Goal: Browse casually: Explore the website without a specific task or goal

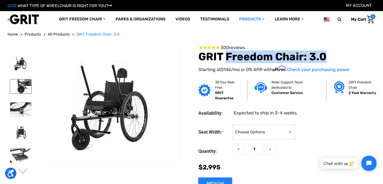
click at [25, 86] on img at bounding box center [20, 86] width 21 height 14
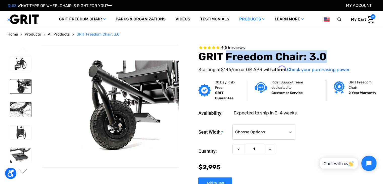
click at [24, 106] on img at bounding box center [20, 109] width 21 height 14
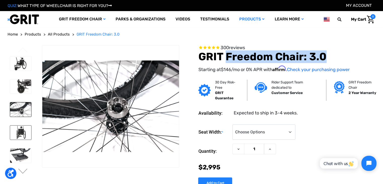
click at [23, 135] on img at bounding box center [20, 132] width 21 height 14
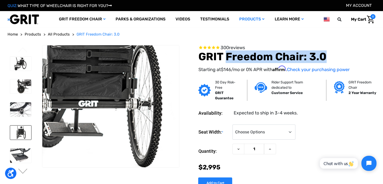
scroll to position [25, 0]
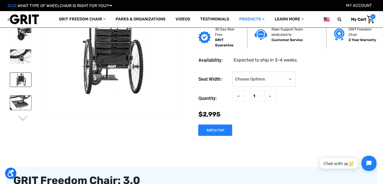
click at [21, 101] on img at bounding box center [20, 102] width 21 height 14
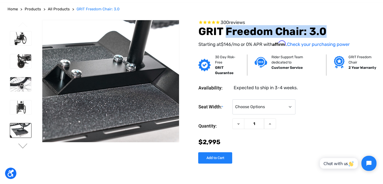
scroll to position [0, 0]
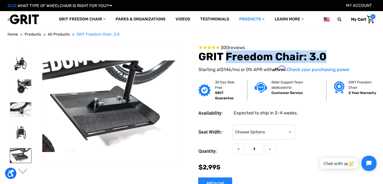
click at [23, 173] on button "Next" at bounding box center [23, 171] width 11 height 6
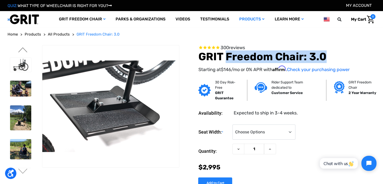
click at [23, 47] on button "Previous" at bounding box center [23, 50] width 11 height 6
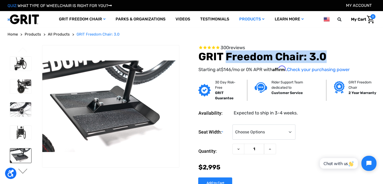
click at [22, 172] on button "Next" at bounding box center [23, 171] width 11 height 6
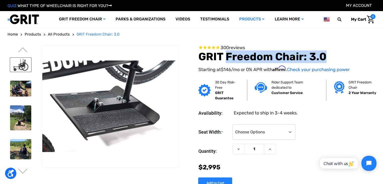
click at [20, 62] on img at bounding box center [20, 65] width 21 height 14
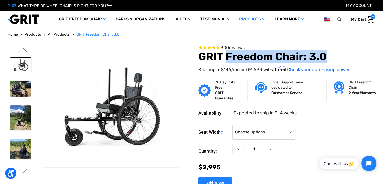
click at [23, 49] on button "Previous" at bounding box center [23, 50] width 11 height 6
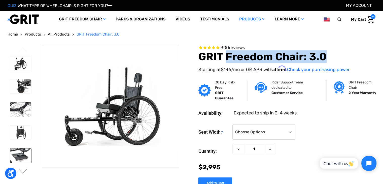
click at [17, 154] on img at bounding box center [20, 155] width 21 height 14
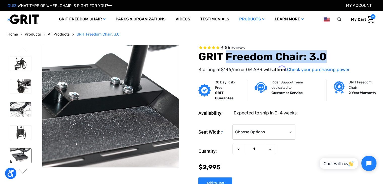
click at [121, 112] on img at bounding box center [96, 101] width 322 height 215
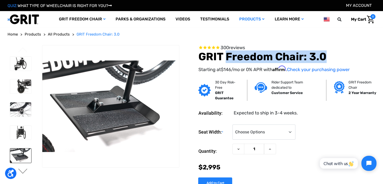
click at [25, 172] on button "Next" at bounding box center [23, 171] width 11 height 6
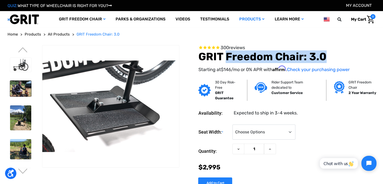
click at [17, 87] on img at bounding box center [20, 89] width 21 height 16
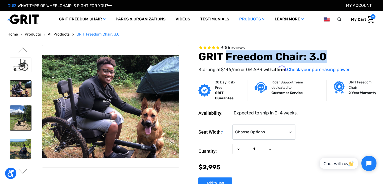
click at [24, 122] on img at bounding box center [20, 117] width 21 height 25
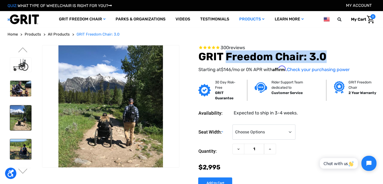
click at [21, 150] on img at bounding box center [20, 149] width 21 height 20
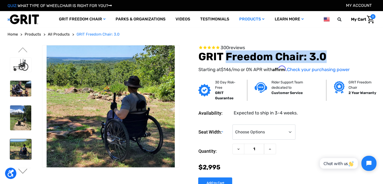
click at [23, 171] on button "Next" at bounding box center [23, 171] width 11 height 6
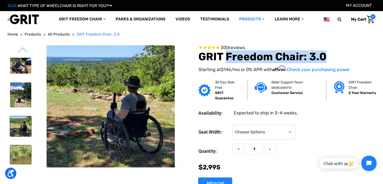
click at [18, 150] on img at bounding box center [20, 154] width 21 height 19
